Goal: Entertainment & Leisure: Consume media (video, audio)

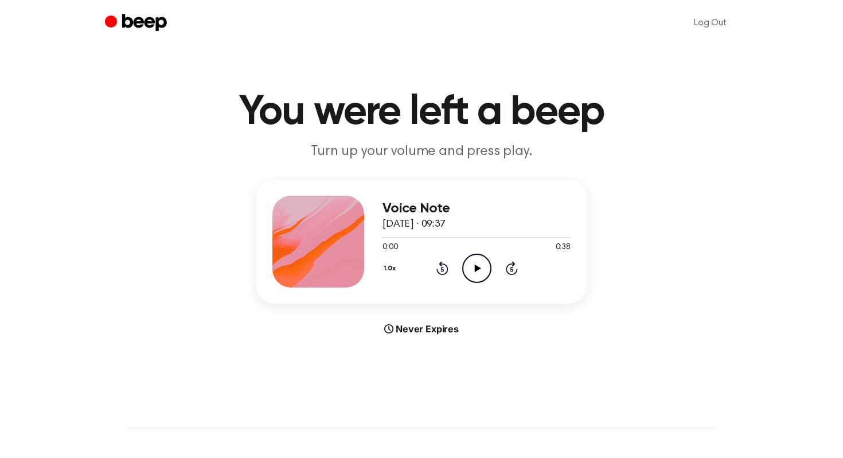
click at [476, 273] on icon "Play Audio" at bounding box center [476, 268] width 29 height 29
click at [471, 266] on icon "Play Audio" at bounding box center [476, 268] width 29 height 29
click at [478, 267] on icon at bounding box center [477, 267] width 6 height 7
click at [477, 271] on icon "Play Audio" at bounding box center [476, 268] width 29 height 29
click at [457, 238] on div at bounding box center [477, 236] width 188 height 9
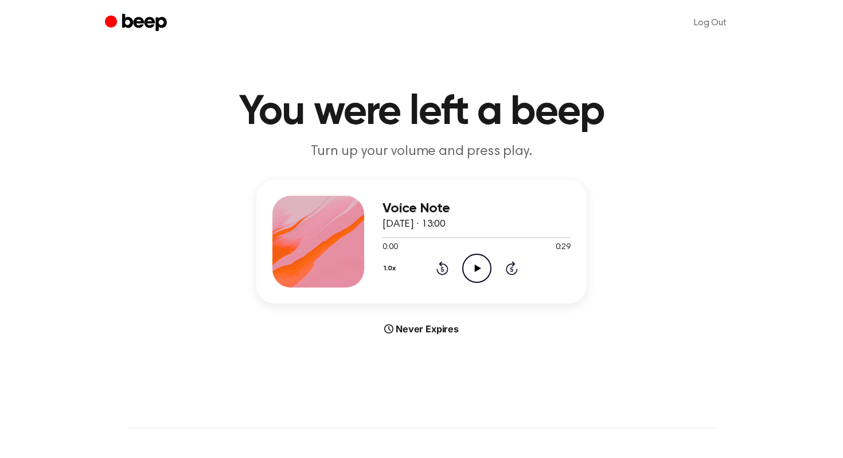
click at [482, 273] on icon "Play Audio" at bounding box center [476, 268] width 29 height 29
click at [481, 268] on icon "Play Audio" at bounding box center [476, 268] width 29 height 29
click at [473, 264] on icon "Play Audio" at bounding box center [476, 268] width 29 height 29
click at [481, 260] on icon "Play Audio" at bounding box center [476, 268] width 29 height 29
click at [537, 237] on div at bounding box center [469, 237] width 172 height 1
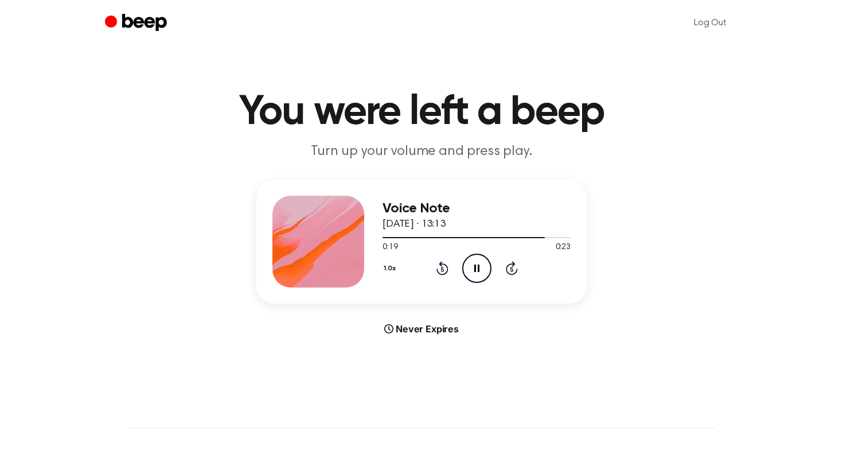
click at [503, 240] on div at bounding box center [477, 236] width 188 height 9
click at [429, 240] on div at bounding box center [477, 236] width 188 height 9
click at [532, 242] on div "0:23 0:23" at bounding box center [477, 248] width 188 height 12
click at [517, 242] on div "0:23 0:23" at bounding box center [477, 248] width 188 height 12
click at [509, 240] on div at bounding box center [477, 236] width 188 height 9
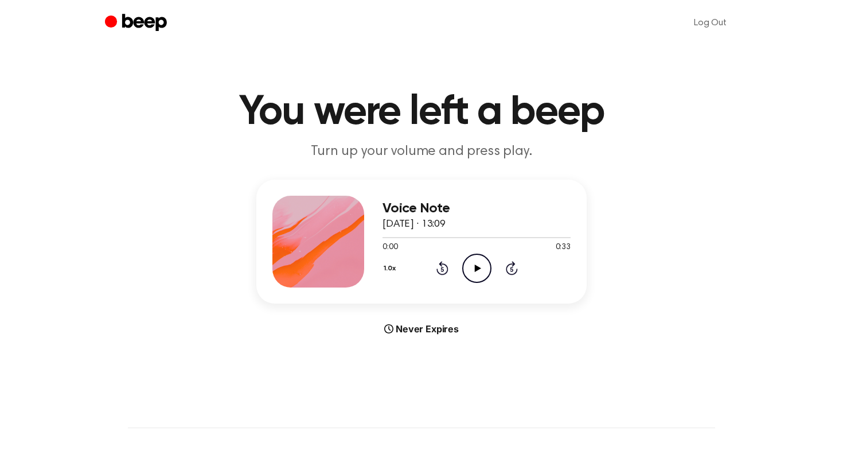
click at [476, 269] on icon at bounding box center [477, 267] width 6 height 7
click at [476, 260] on icon "Play Audio" at bounding box center [476, 268] width 29 height 29
click at [477, 268] on icon at bounding box center [477, 267] width 6 height 7
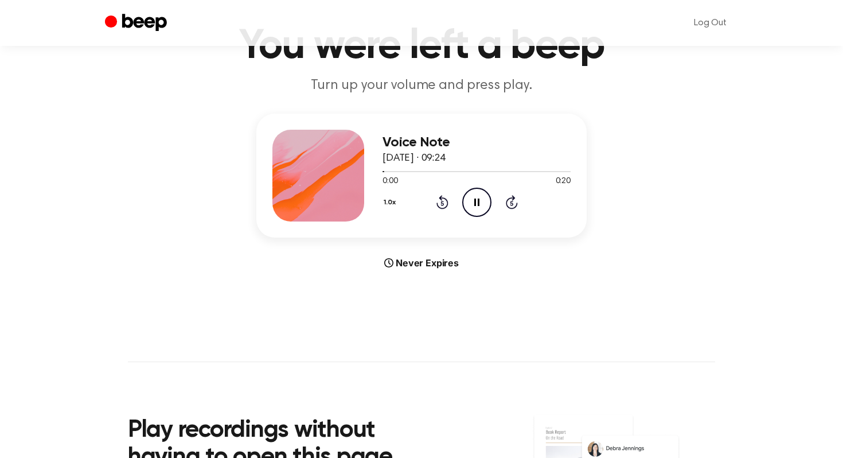
scroll to position [192, 0]
